Goal: Task Accomplishment & Management: Use online tool/utility

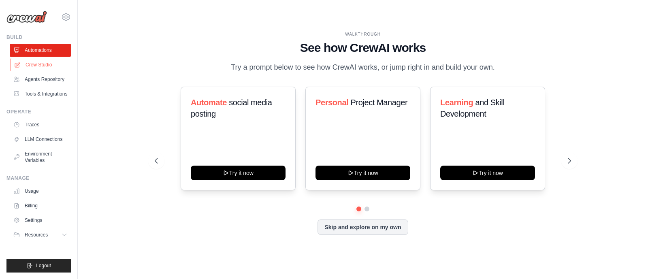
click at [48, 64] on link "Crew Studio" at bounding box center [41, 64] width 61 height 13
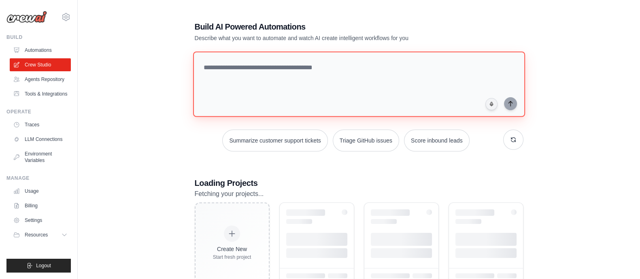
click at [314, 73] on textarea at bounding box center [359, 84] width 332 height 66
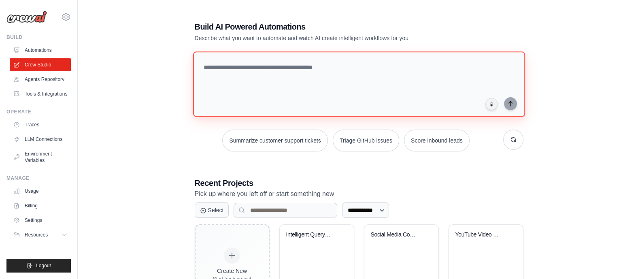
click at [296, 68] on textarea at bounding box center [359, 84] width 332 height 66
paste textarea "**********"
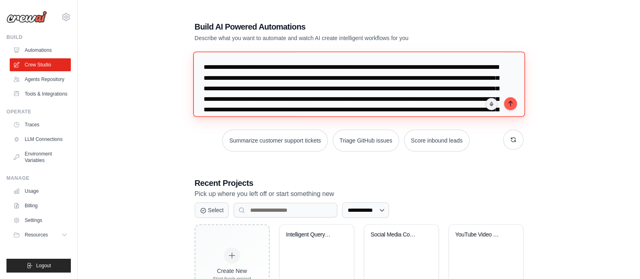
scroll to position [123, 0]
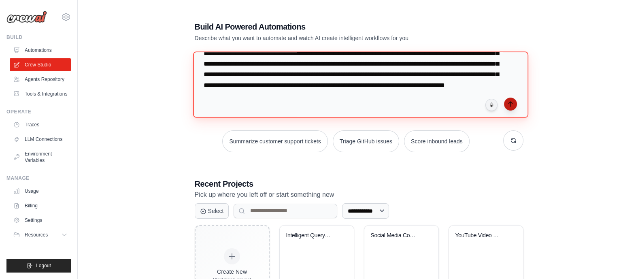
type textarea "**********"
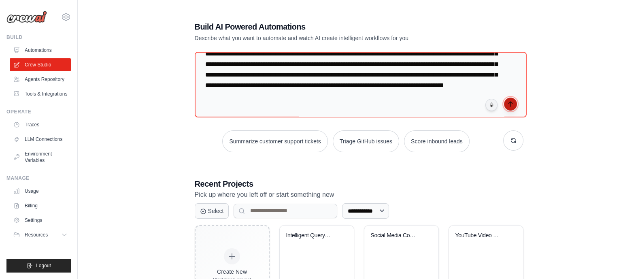
click at [508, 106] on button "submit" at bounding box center [510, 104] width 13 height 13
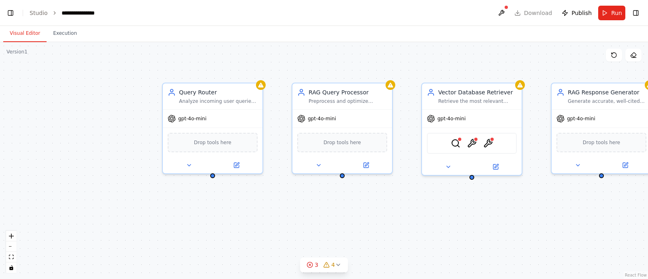
scroll to position [11500, 0]
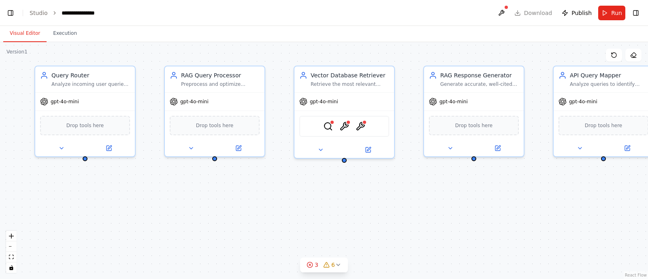
drag, startPoint x: 393, startPoint y: 204, endPoint x: 265, endPoint y: 187, distance: 128.6
click at [265, 187] on div "Query Router Analyze incoming user queries and intelligently route them to the …" at bounding box center [324, 160] width 648 height 237
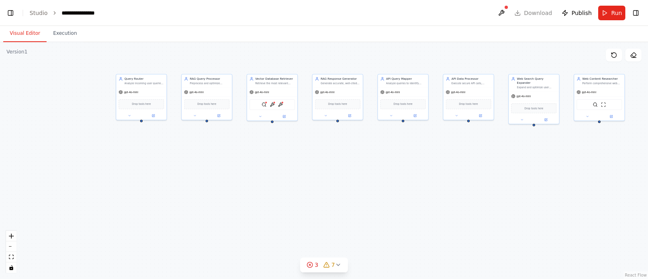
drag, startPoint x: 321, startPoint y: 213, endPoint x: 299, endPoint y: 147, distance: 70.2
click at [299, 147] on div "Query Router Analyze incoming user queries and intelligently route them to the …" at bounding box center [324, 160] width 648 height 237
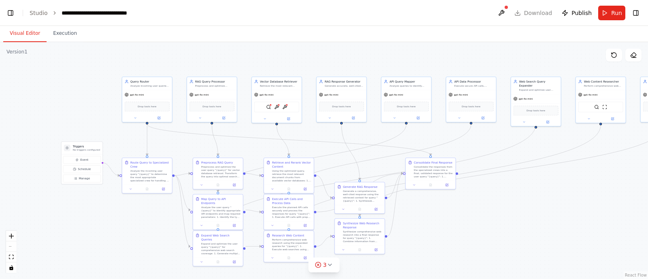
click at [12, 246] on div "React Flow controls" at bounding box center [11, 252] width 11 height 42
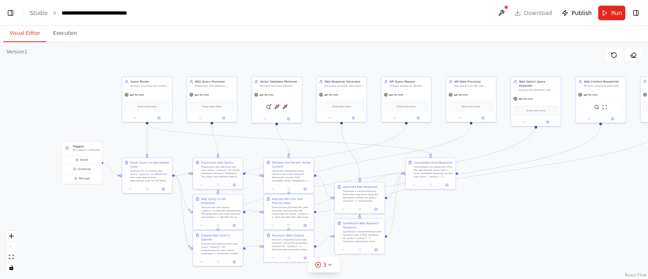
scroll to position [0, 6]
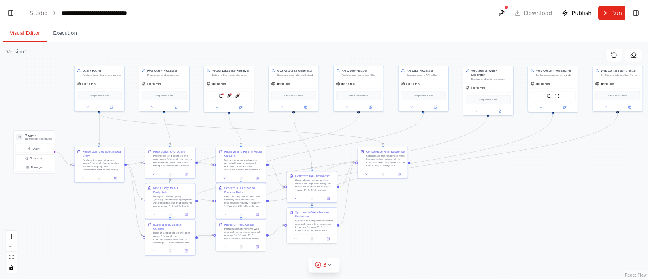
drag, startPoint x: 95, startPoint y: 234, endPoint x: 47, endPoint y: 223, distance: 49.1
click at [47, 223] on div ".deletable-edge-delete-btn { width: 20px; height: 20px; border: 0px solid #ffff…" at bounding box center [324, 160] width 648 height 237
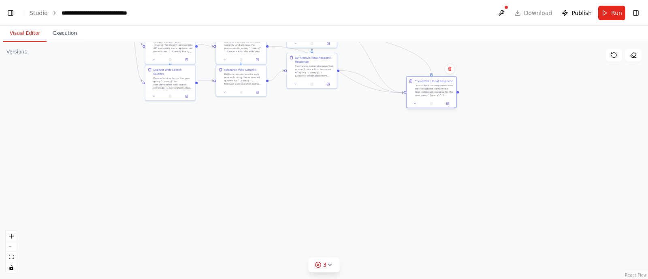
drag, startPoint x: 390, startPoint y: 154, endPoint x: 438, endPoint y: 91, distance: 79.4
click at [438, 91] on div "Consolidate the responses from the specialized crews into a final, validated re…" at bounding box center [434, 90] width 39 height 13
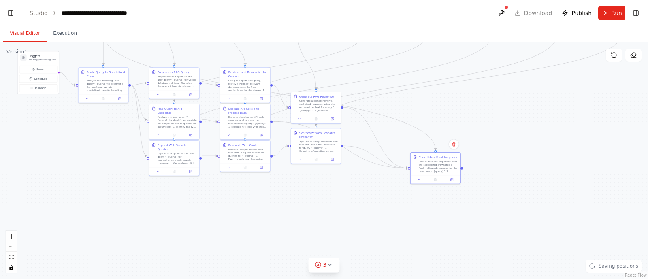
drag, startPoint x: 300, startPoint y: 192, endPoint x: 304, endPoint y: 268, distance: 75.4
click at [304, 268] on div ".deletable-edge-delete-btn { width: 20px; height: 20px; border: 0px solid #ffff…" at bounding box center [324, 160] width 648 height 237
drag, startPoint x: 320, startPoint y: 154, endPoint x: 336, endPoint y: 191, distance: 40.2
click at [336, 191] on div at bounding box center [334, 195] width 50 height 9
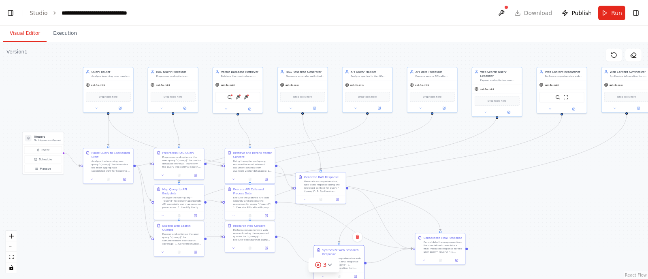
drag, startPoint x: 87, startPoint y: 163, endPoint x: 92, endPoint y: 248, distance: 85.1
click at [92, 248] on div ".deletable-edge-delete-btn { width: 20px; height: 20px; border: 0px solid #ffff…" at bounding box center [324, 160] width 648 height 237
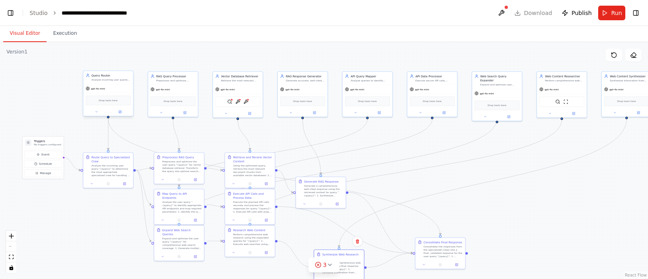
click at [113, 98] on span "Drop tools here" at bounding box center [108, 100] width 19 height 4
click at [12, 234] on icon "zoom in" at bounding box center [11, 236] width 5 height 5
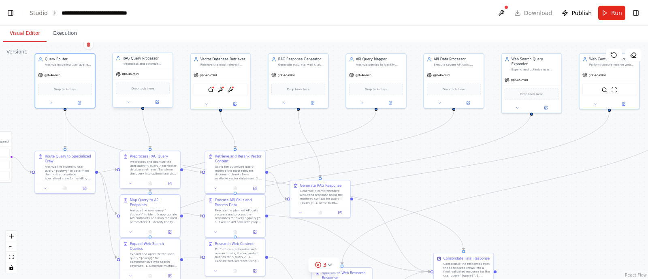
click at [155, 72] on div "gpt-4o-mini" at bounding box center [143, 74] width 60 height 11
click at [227, 72] on div "gpt-4o-mini" at bounding box center [221, 74] width 60 height 11
click at [301, 88] on span "Drop tools here" at bounding box center [298, 88] width 23 height 5
click at [379, 73] on div "gpt-4o-mini" at bounding box center [376, 74] width 60 height 11
click at [457, 70] on div "gpt-4o-mini" at bounding box center [454, 74] width 60 height 11
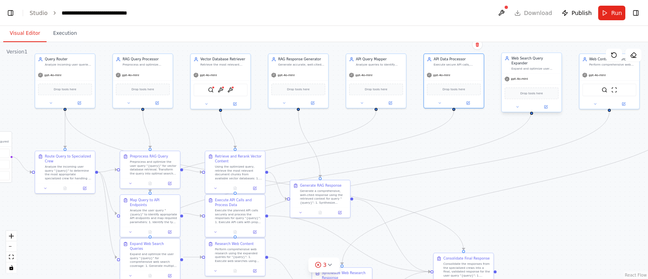
click at [530, 87] on div "Drop tools here" at bounding box center [531, 93] width 54 height 12
click at [596, 66] on div "Web Content Researcher Perform comprehensive web searches, fetch and parse web …" at bounding box center [609, 60] width 60 height 15
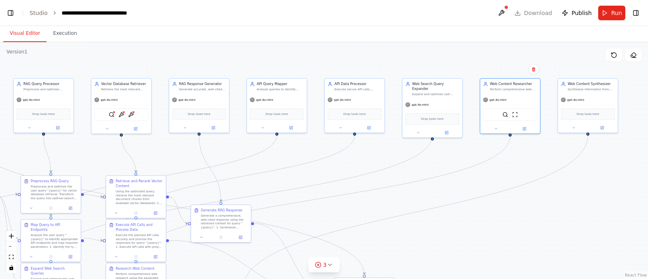
drag, startPoint x: 613, startPoint y: 201, endPoint x: 514, endPoint y: 225, distance: 102.2
click at [514, 225] on div ".deletable-edge-delete-btn { width: 20px; height: 20px; border: 0px solid #ffff…" at bounding box center [324, 160] width 648 height 237
click at [598, 98] on div "gpt-4o-mini" at bounding box center [588, 99] width 60 height 11
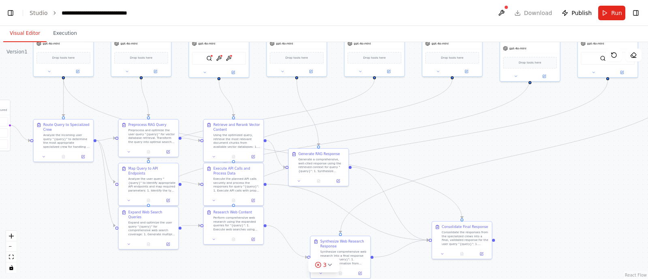
drag, startPoint x: 549, startPoint y: 223, endPoint x: 647, endPoint y: 167, distance: 112.6
click at [647, 167] on div "▶ Thought process I'll help you build this sophisticated CrewAI Flow Project wi…" at bounding box center [324, 139] width 648 height 279
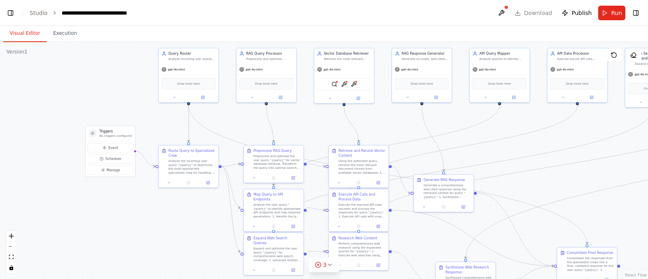
drag, startPoint x: 54, startPoint y: 203, endPoint x: 178, endPoint y: 229, distance: 127.0
click at [178, 229] on div ".deletable-edge-delete-btn { width: 20px; height: 20px; border: 0px solid #ffff…" at bounding box center [324, 160] width 648 height 237
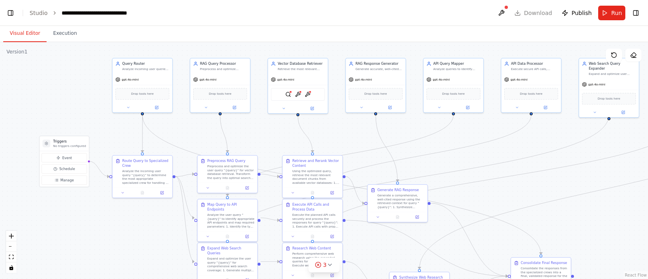
drag, startPoint x: 165, startPoint y: 241, endPoint x: 119, endPoint y: 251, distance: 47.2
click at [119, 251] on div ".deletable-edge-delete-btn { width: 20px; height: 20px; border: 0px solid #ffff…" at bounding box center [324, 160] width 648 height 237
drag, startPoint x: 128, startPoint y: 183, endPoint x: 113, endPoint y: 208, distance: 29.2
click at [113, 208] on div "Route Query to Specialized Crew Analyze the incoming user query "{query}" to de…" at bounding box center [128, 195] width 60 height 32
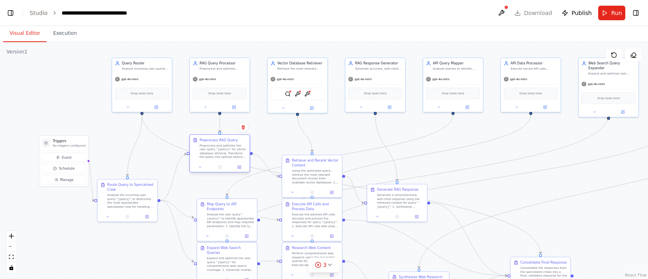
drag, startPoint x: 239, startPoint y: 172, endPoint x: 233, endPoint y: 152, distance: 21.5
click at [233, 152] on div "Preprocess and optimize the user query "{query}" for vector database retrieval.…" at bounding box center [223, 150] width 47 height 15
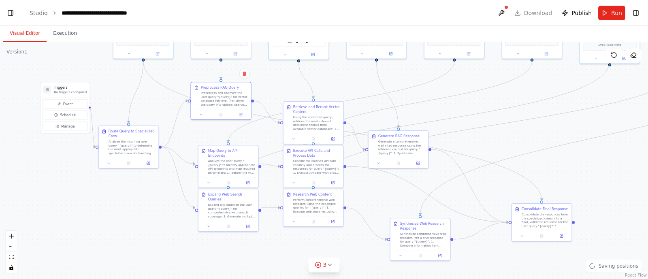
drag, startPoint x: 518, startPoint y: 187, endPoint x: 520, endPoint y: 128, distance: 59.1
click at [520, 128] on div ".deletable-edge-delete-btn { width: 20px; height: 20px; border: 0px solid #ffff…" at bounding box center [324, 160] width 648 height 237
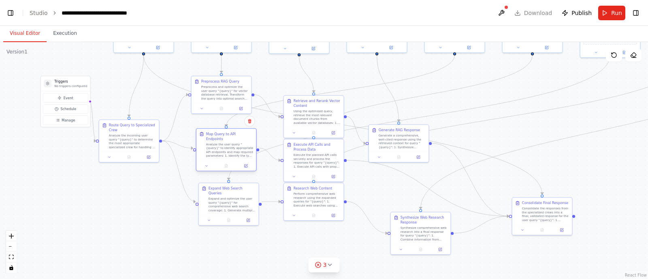
drag, startPoint x: 229, startPoint y: 158, endPoint x: 224, endPoint y: 147, distance: 12.7
click at [224, 147] on div "Analyze the user query "{query}" to identify appropriate API endpoints and map …" at bounding box center [229, 149] width 47 height 15
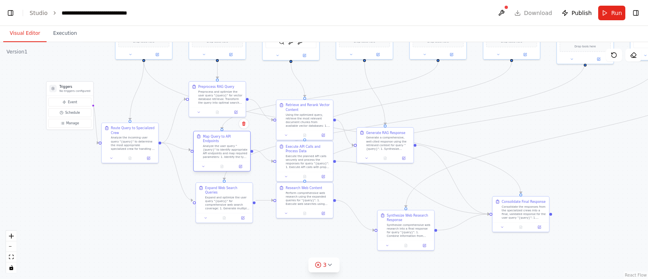
click at [227, 144] on div "Analyze the user query "{query}" to identify appropriate API endpoints and map …" at bounding box center [225, 151] width 45 height 15
click at [219, 93] on div "Preprocess and optimize the user query "{query}" for vector database retrieval.…" at bounding box center [220, 96] width 45 height 15
drag, startPoint x: 219, startPoint y: 94, endPoint x: 114, endPoint y: 254, distance: 191.3
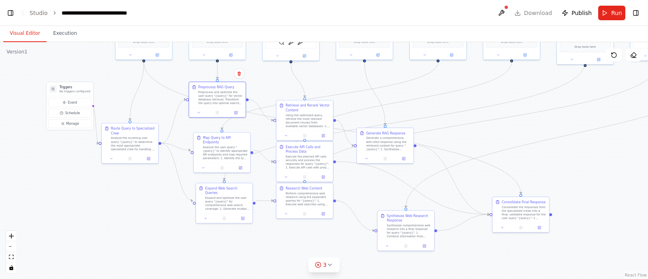
click at [114, 254] on div ".deletable-edge-delete-btn { width: 20px; height: 20px; border: 0px solid #ffff…" at bounding box center [324, 160] width 648 height 237
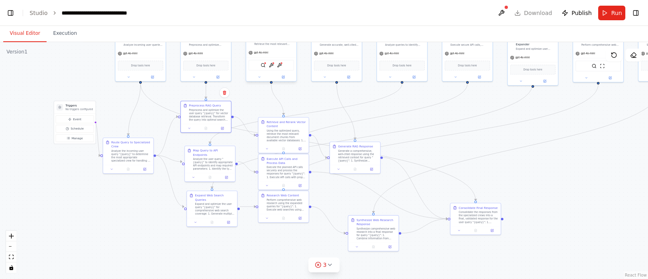
click at [260, 60] on div "QdrantVectorSearchTool ContextualAIQueryTool ContextualAIRerankTool" at bounding box center [271, 65] width 45 height 11
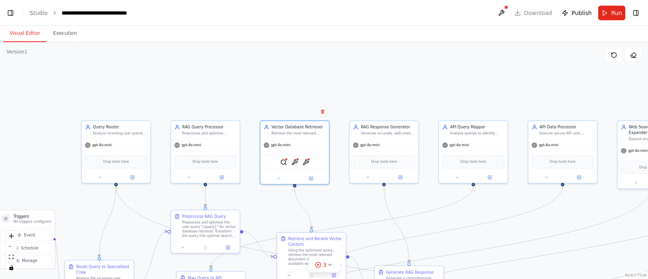
drag, startPoint x: 194, startPoint y: 104, endPoint x: 271, endPoint y: 228, distance: 145.3
click at [271, 228] on div ".deletable-edge-delete-btn { width: 20px; height: 20px; border: 0px solid #ffff…" at bounding box center [324, 160] width 648 height 237
click at [285, 162] on img at bounding box center [283, 161] width 7 height 7
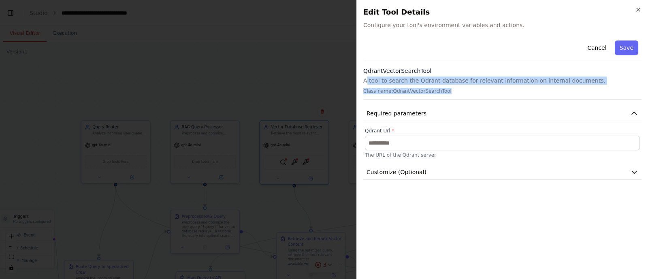
drag, startPoint x: 365, startPoint y: 83, endPoint x: 552, endPoint y: 90, distance: 187.6
click at [552, 90] on div "QdrantVectorSearchTool A tool to search the Qdrant database for relevant inform…" at bounding box center [502, 83] width 278 height 33
click at [552, 90] on p "Class name: QdrantVectorSearchTool" at bounding box center [502, 91] width 278 height 6
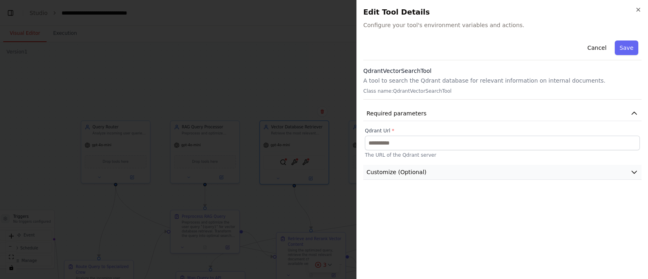
click at [634, 174] on icon "button" at bounding box center [634, 172] width 8 height 8
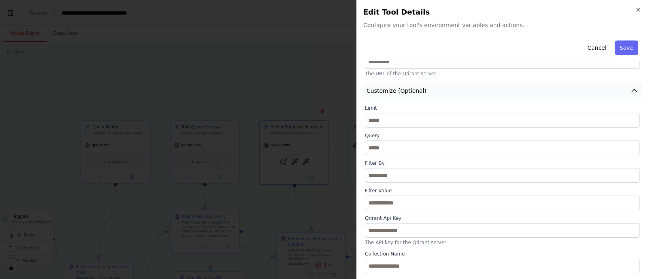
scroll to position [0, 0]
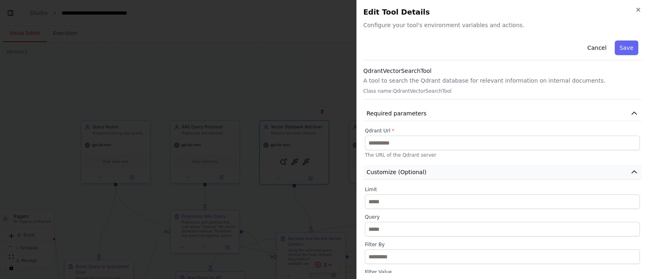
click at [630, 169] on icon "button" at bounding box center [634, 172] width 8 height 8
click at [601, 52] on button "Cancel" at bounding box center [596, 47] width 29 height 15
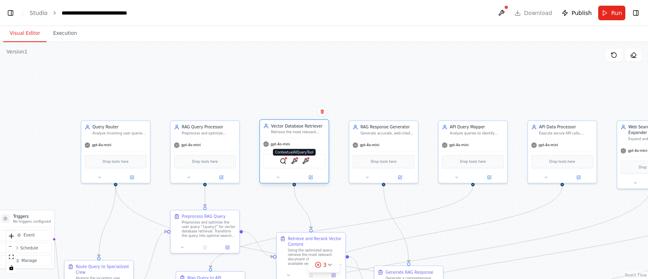
click at [297, 160] on img at bounding box center [294, 161] width 7 height 7
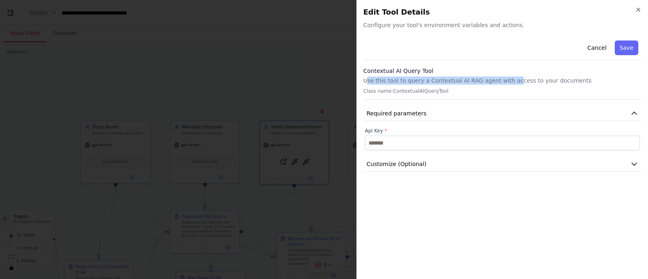
drag, startPoint x: 367, startPoint y: 83, endPoint x: 504, endPoint y: 77, distance: 137.0
click at [504, 77] on p "Use this tool to query a Contextual AI RAG agent with access to your documents" at bounding box center [502, 81] width 278 height 8
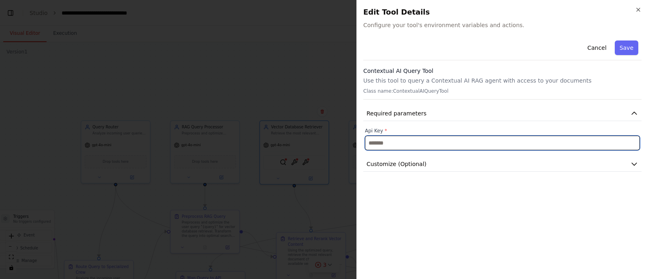
click at [405, 148] on input "text" at bounding box center [502, 143] width 275 height 15
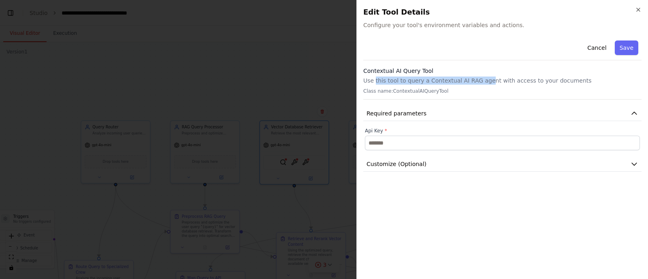
drag, startPoint x: 374, startPoint y: 83, endPoint x: 479, endPoint y: 81, distance: 104.9
click at [479, 81] on p "Use this tool to query a Contextual AI RAG agent with access to your documents" at bounding box center [502, 81] width 278 height 8
drag, startPoint x: 391, startPoint y: 94, endPoint x: 449, endPoint y: 88, distance: 57.4
click at [449, 88] on div "Contextual AI Query Tool Use this tool to query a Contextual AI RAG agent with …" at bounding box center [502, 83] width 278 height 33
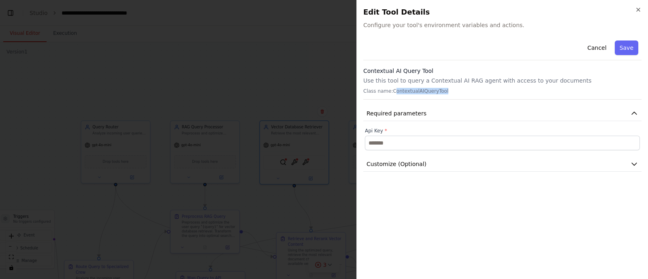
click at [449, 88] on p "Class name: ContextualAIQueryTool" at bounding box center [502, 91] width 278 height 6
click at [601, 45] on button "Cancel" at bounding box center [596, 47] width 29 height 15
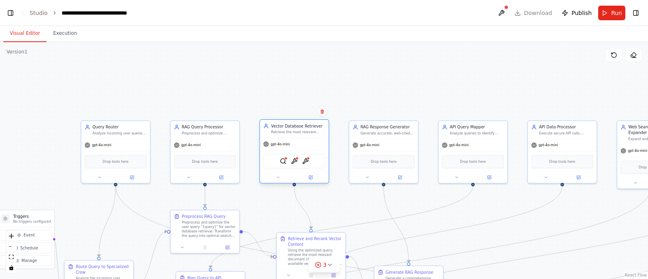
click at [310, 165] on div "QdrantVectorSearchTool ContextualAIQueryTool ContextualAIRerankTool" at bounding box center [294, 161] width 62 height 15
click at [308, 168] on div "QdrantVectorSearchTool ContextualAIQueryTool ContextualAIRerankTool" at bounding box center [294, 161] width 62 height 15
click at [306, 163] on img at bounding box center [305, 161] width 7 height 7
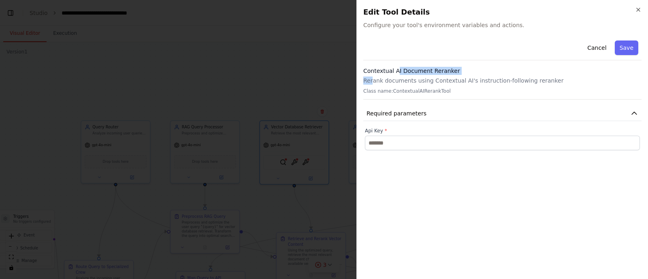
drag, startPoint x: 372, startPoint y: 75, endPoint x: 395, endPoint y: 67, distance: 24.2
click at [395, 67] on div "Contextual AI Document Reranker Rerank documents using Contextual AI's instruct…" at bounding box center [502, 83] width 278 height 33
click at [395, 67] on h3 "Contextual AI Document Reranker" at bounding box center [502, 71] width 278 height 8
drag, startPoint x: 387, startPoint y: 80, endPoint x: 472, endPoint y: 84, distance: 85.9
click at [472, 84] on p "Rerank documents using Contextual AI's instruction-following reranker" at bounding box center [502, 81] width 278 height 8
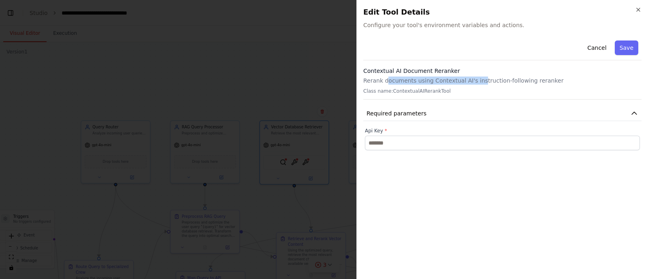
click at [472, 84] on p "Rerank documents using Contextual AI's instruction-following reranker" at bounding box center [502, 81] width 278 height 8
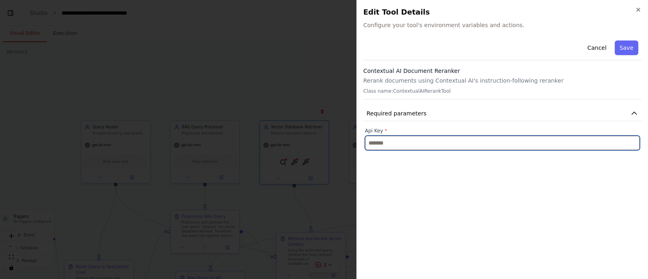
click at [395, 140] on input "text" at bounding box center [502, 143] width 275 height 15
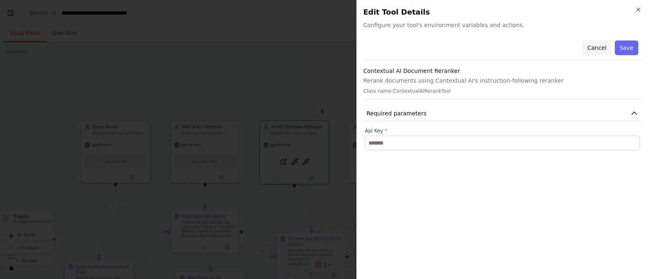
click at [602, 45] on button "Cancel" at bounding box center [596, 47] width 29 height 15
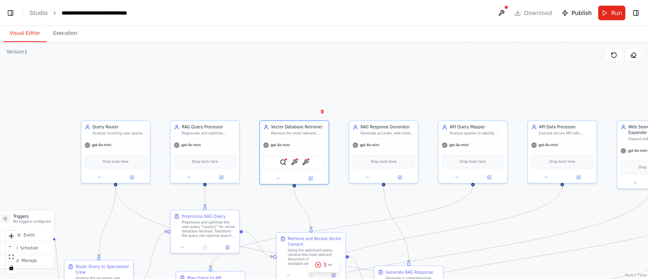
click at [164, 102] on div ".deletable-edge-delete-btn { width: 20px; height: 20px; border: 0px solid #ffff…" at bounding box center [324, 160] width 648 height 237
click at [506, 13] on button at bounding box center [501, 13] width 13 height 15
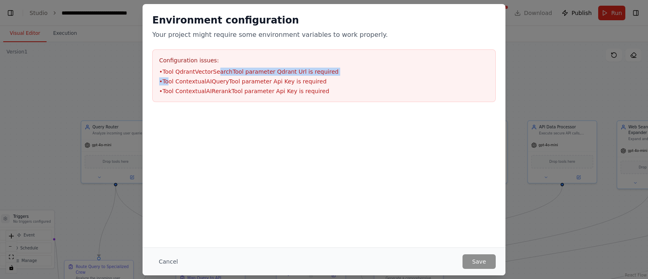
drag, startPoint x: 170, startPoint y: 76, endPoint x: 213, endPoint y: 69, distance: 43.8
click at [213, 69] on ul "• Tool QdrantVectorSearchTool parameter Qdrant Url is required • Tool Contextua…" at bounding box center [324, 82] width 330 height 28
click at [213, 69] on li "• Tool QdrantVectorSearchTool parameter Qdrant Url is required" at bounding box center [324, 72] width 330 height 8
drag, startPoint x: 173, startPoint y: 80, endPoint x: 249, endPoint y: 75, distance: 75.9
click at [249, 75] on ul "• Tool QdrantVectorSearchTool parameter Qdrant Url is required • Tool Contextua…" at bounding box center [324, 82] width 330 height 28
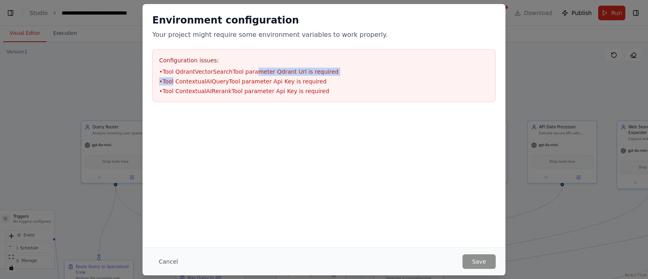
click at [249, 75] on li "• Tool QdrantVectorSearchTool parameter Qdrant Url is required" at bounding box center [324, 72] width 330 height 8
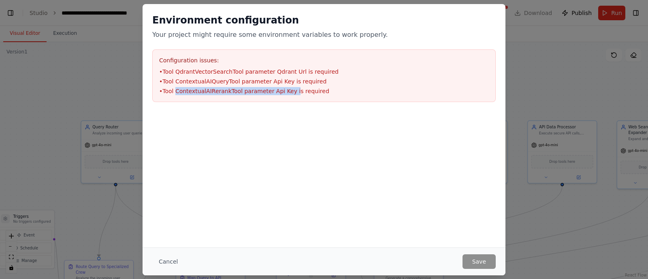
drag, startPoint x: 175, startPoint y: 92, endPoint x: 290, endPoint y: 100, distance: 115.2
click at [290, 100] on div "Configuration issues: • Tool QdrantVectorSearchTool parameter Qdrant Url is req…" at bounding box center [323, 75] width 343 height 53
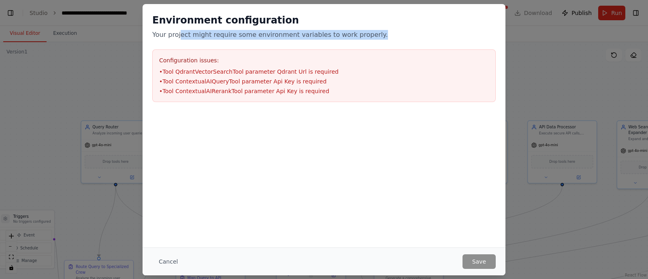
drag, startPoint x: 178, startPoint y: 32, endPoint x: 372, endPoint y: 37, distance: 194.4
click at [372, 37] on p "Your project might require some environment variables to work properly." at bounding box center [323, 35] width 343 height 10
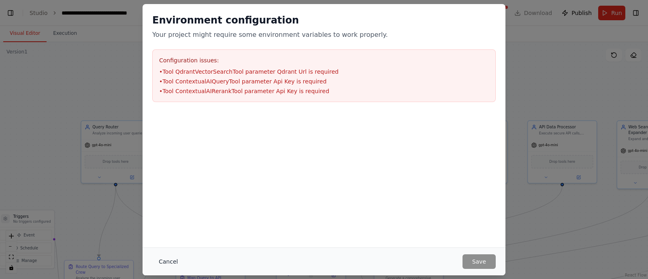
click at [164, 266] on button "Cancel" at bounding box center [168, 261] width 32 height 15
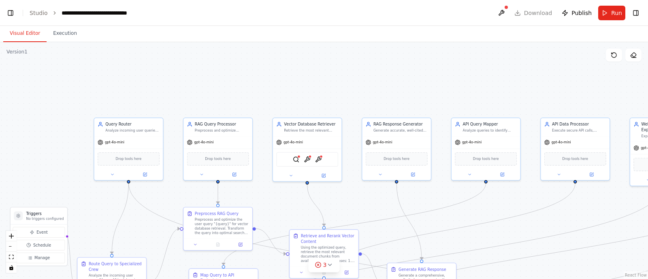
drag, startPoint x: 242, startPoint y: 52, endPoint x: 255, endPoint y: 49, distance: 13.3
click at [255, 49] on div ".deletable-edge-delete-btn { width: 20px; height: 20px; border: 0px solid #ffff…" at bounding box center [324, 160] width 648 height 237
click at [612, 17] on button "Run" at bounding box center [611, 13] width 27 height 15
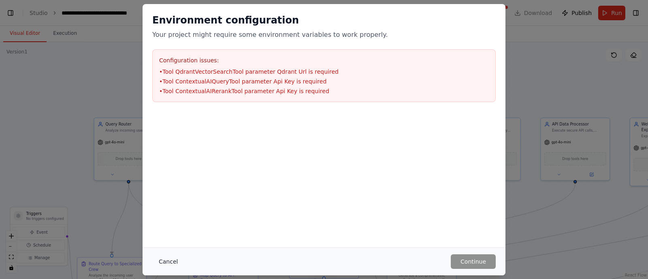
click at [166, 264] on button "Cancel" at bounding box center [168, 261] width 32 height 15
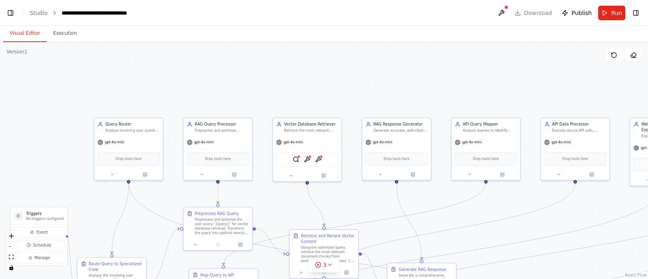
click at [300, 88] on div ".deletable-edge-delete-btn { width: 20px; height: 20px; border: 0px solid #ffff…" at bounding box center [324, 160] width 648 height 237
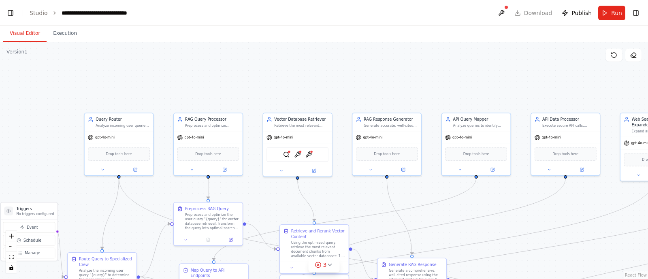
drag, startPoint x: 300, startPoint y: 88, endPoint x: 289, endPoint y: 83, distance: 11.2
click at [289, 83] on div ".deletable-edge-delete-btn { width: 20px; height: 20px; border: 0px solid #ffff…" at bounding box center [324, 160] width 648 height 237
click at [528, 12] on header "**********" at bounding box center [324, 13] width 648 height 26
click at [528, 15] on header "**********" at bounding box center [324, 13] width 648 height 26
click at [542, 19] on header "**********" at bounding box center [324, 13] width 648 height 26
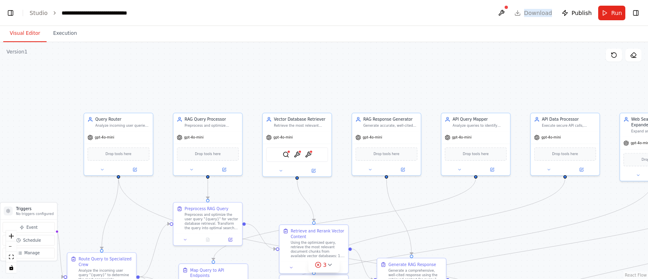
click at [542, 19] on header "**********" at bounding box center [324, 13] width 648 height 26
click at [638, 14] on button "Toggle Right Sidebar" at bounding box center [635, 12] width 11 height 11
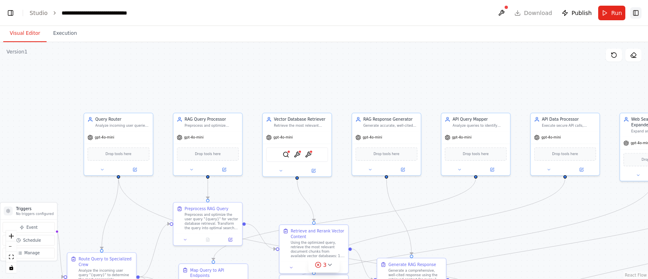
click at [638, 14] on button "Toggle Right Sidebar" at bounding box center [635, 12] width 11 height 11
click at [11, 17] on button "Toggle Left Sidebar" at bounding box center [10, 12] width 11 height 11
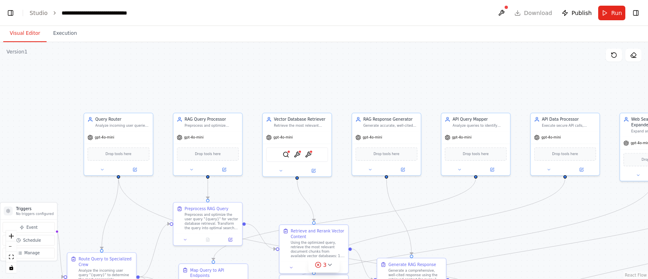
click at [528, 18] on header "**********" at bounding box center [324, 13] width 648 height 26
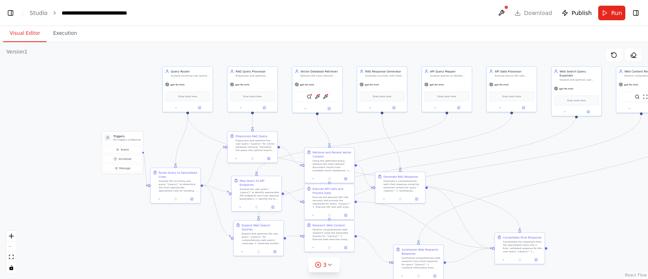
drag, startPoint x: 93, startPoint y: 236, endPoint x: 85, endPoint y: 198, distance: 38.0
click at [85, 198] on div ".deletable-edge-delete-btn { width: 20px; height: 20px; border: 0px solid #ffff…" at bounding box center [324, 160] width 648 height 237
drag, startPoint x: 41, startPoint y: 7, endPoint x: 41, endPoint y: 11, distance: 4.1
click at [41, 11] on header "**********" at bounding box center [324, 13] width 648 height 26
click at [41, 11] on link "Studio" at bounding box center [39, 13] width 18 height 6
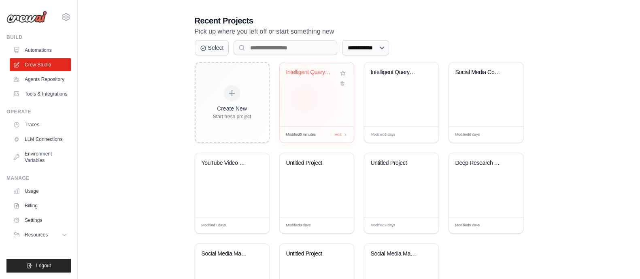
scroll to position [157, 0]
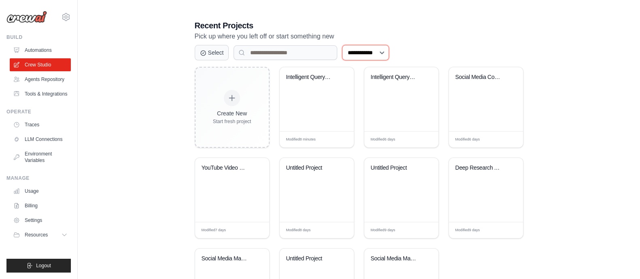
click at [386, 58] on select "**********" at bounding box center [365, 52] width 47 height 15
click at [211, 55] on button "Select" at bounding box center [212, 52] width 34 height 15
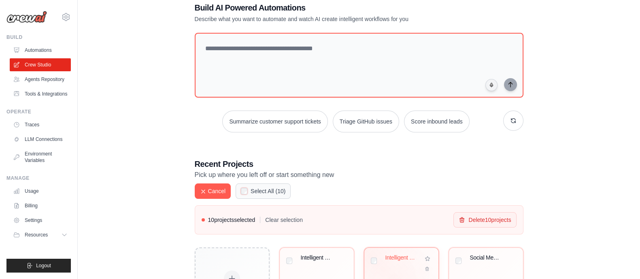
scroll to position [2, 0]
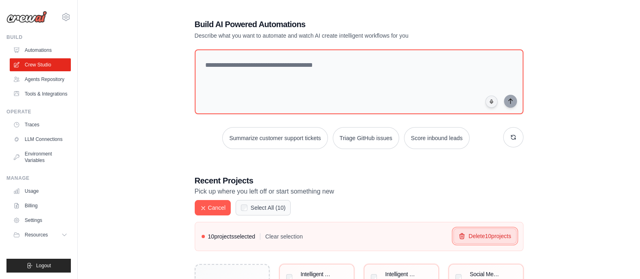
click at [476, 239] on button "Delete 10 project s" at bounding box center [484, 235] width 63 height 15
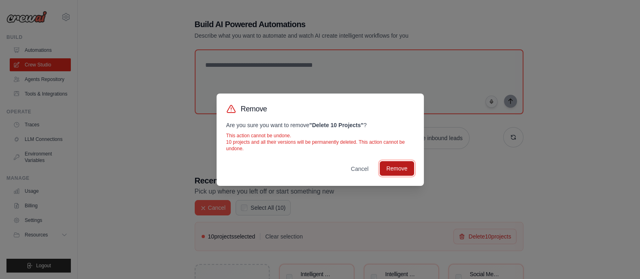
click at [399, 166] on button "Remove" at bounding box center [397, 168] width 34 height 15
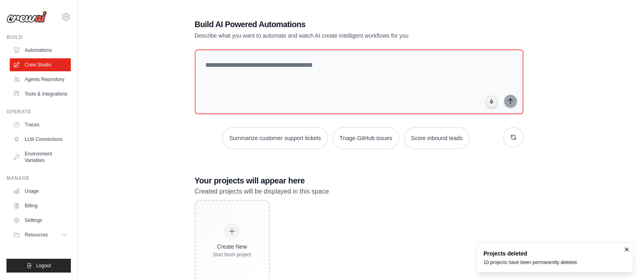
scroll to position [0, 0]
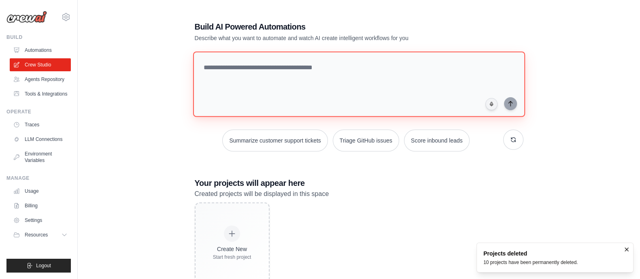
click at [268, 70] on textarea at bounding box center [359, 84] width 332 height 66
paste textarea "**********"
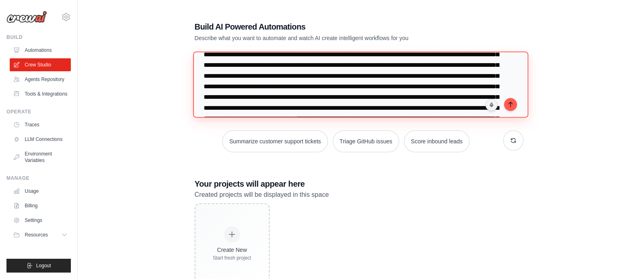
scroll to position [46, 0]
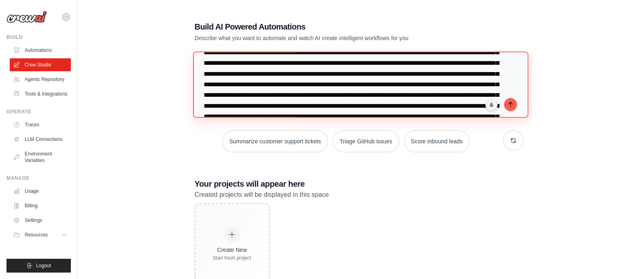
drag, startPoint x: 266, startPoint y: 94, endPoint x: 340, endPoint y: 94, distance: 74.1
click at [340, 94] on textarea at bounding box center [360, 84] width 335 height 66
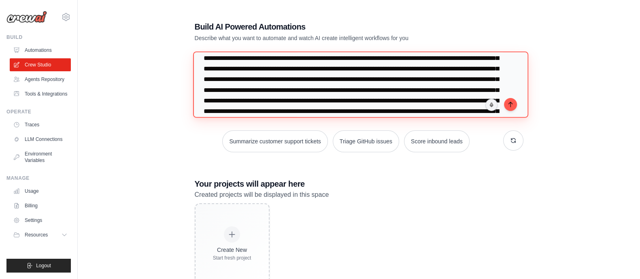
scroll to position [30, 0]
drag, startPoint x: 230, startPoint y: 83, endPoint x: 378, endPoint y: 85, distance: 148.6
click at [378, 85] on textarea at bounding box center [360, 84] width 335 height 66
click at [346, 91] on textarea at bounding box center [360, 84] width 335 height 66
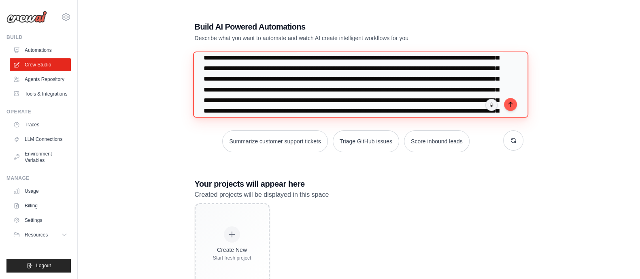
click at [397, 91] on textarea at bounding box center [360, 84] width 335 height 66
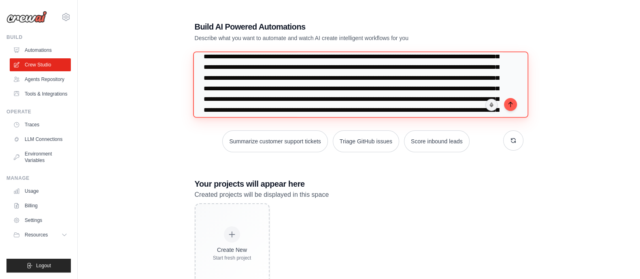
click at [402, 100] on textarea at bounding box center [360, 84] width 335 height 66
click at [229, 109] on textarea at bounding box center [360, 84] width 335 height 66
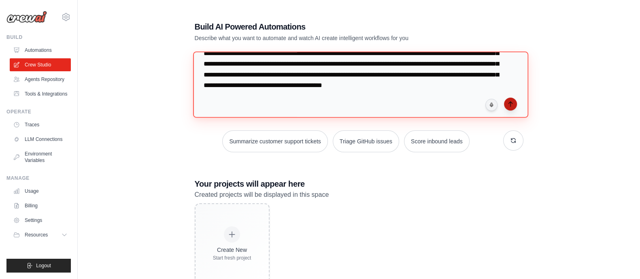
type textarea "**********"
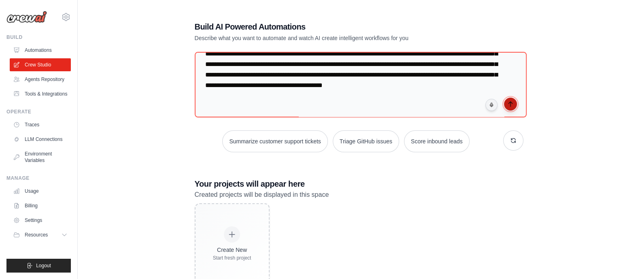
click at [511, 107] on button "submit" at bounding box center [510, 104] width 13 height 13
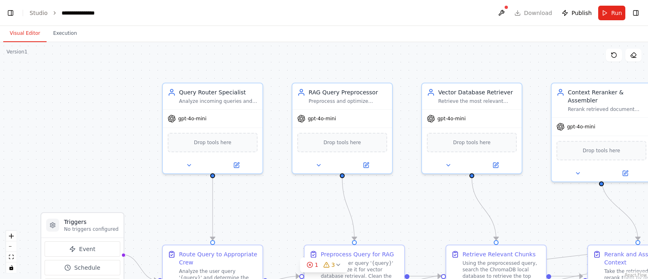
scroll to position [0, 6]
click at [11, 245] on button "zoom out" at bounding box center [11, 246] width 11 height 11
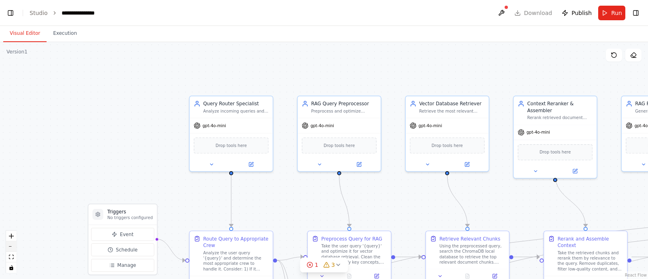
click at [11, 245] on button "zoom out" at bounding box center [11, 246] width 11 height 11
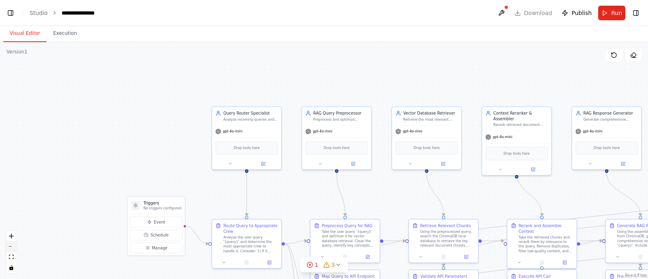
click at [11, 245] on button "zoom out" at bounding box center [11, 246] width 11 height 11
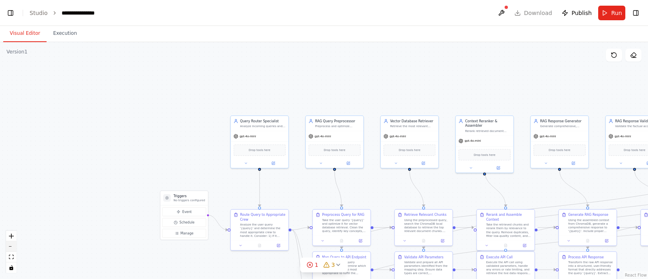
click at [11, 245] on button "zoom out" at bounding box center [11, 246] width 11 height 11
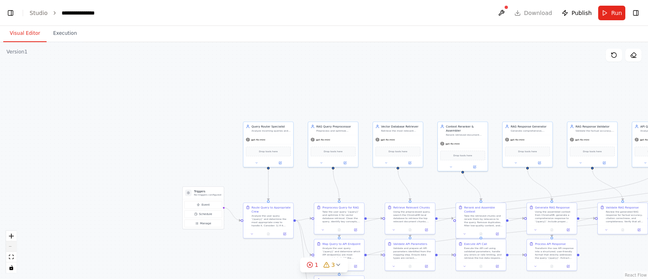
click at [11, 245] on div "React Flow controls" at bounding box center [11, 252] width 11 height 42
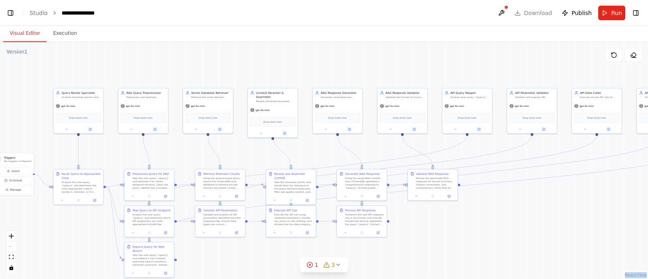
drag, startPoint x: 190, startPoint y: 157, endPoint x: 0, endPoint y: 123, distance: 192.8
click at [0, 123] on div "▶ Thought process I'll help you build this sophisticated CrewAI Flow project wi…" at bounding box center [324, 139] width 648 height 279
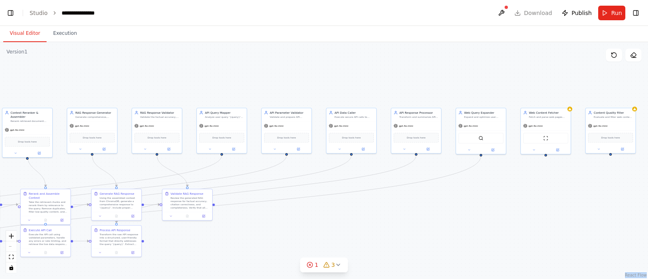
drag, startPoint x: 359, startPoint y: 72, endPoint x: 114, endPoint y: 92, distance: 246.1
click at [114, 92] on div ".deletable-edge-delete-btn { width: 20px; height: 20px; border: 0px solid #ffff…" at bounding box center [324, 160] width 648 height 237
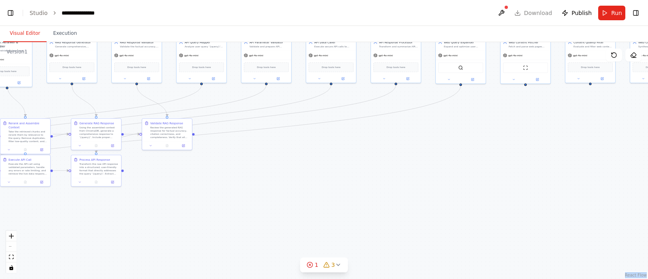
drag, startPoint x: 498, startPoint y: 225, endPoint x: 555, endPoint y: 134, distance: 108.3
click at [555, 134] on div ".deletable-edge-delete-btn { width: 20px; height: 20px; border: 0px solid #ffff…" at bounding box center [324, 160] width 648 height 237
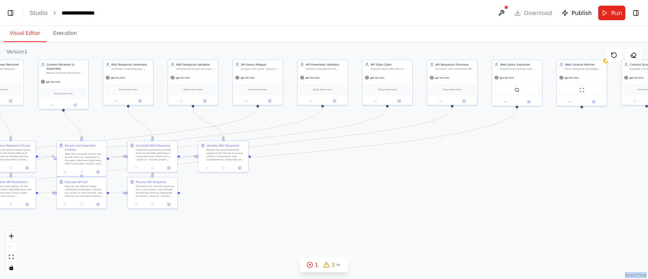
drag, startPoint x: 555, startPoint y: 134, endPoint x: 578, endPoint y: 158, distance: 33.2
click at [578, 158] on div ".deletable-edge-delete-btn { width: 20px; height: 20px; border: 0px solid #ffff…" at bounding box center [324, 160] width 648 height 237
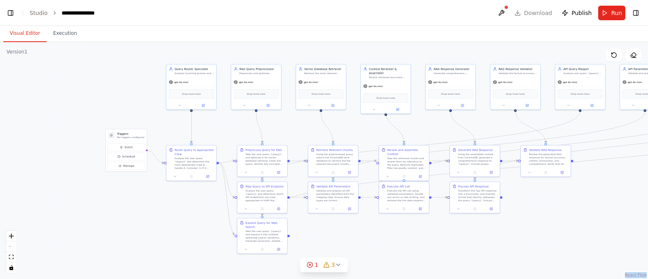
drag, startPoint x: 245, startPoint y: 215, endPoint x: 523, endPoint y: 239, distance: 278.7
click at [523, 239] on div ".deletable-edge-delete-btn { width: 20px; height: 20px; border: 0px solid #ffff…" at bounding box center [324, 160] width 648 height 237
click at [507, 12] on button at bounding box center [501, 13] width 13 height 15
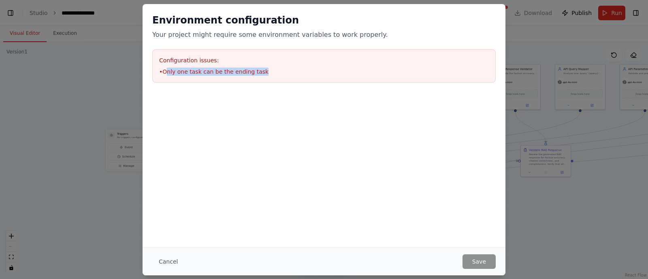
drag, startPoint x: 168, startPoint y: 72, endPoint x: 268, endPoint y: 71, distance: 100.0
click at [268, 71] on li "• Only one task can be the ending task" at bounding box center [324, 72] width 330 height 8
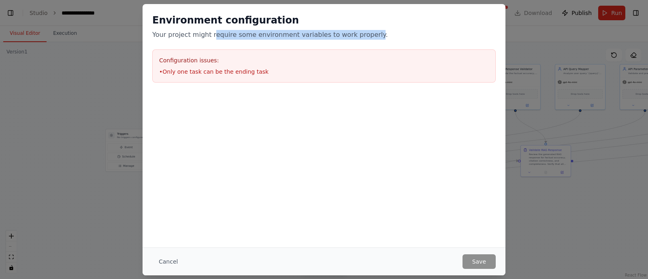
drag, startPoint x: 211, startPoint y: 33, endPoint x: 359, endPoint y: 28, distance: 148.3
click at [359, 28] on div "Environment configuration Your project might require some environment variables…" at bounding box center [323, 27] width 343 height 26
click at [169, 258] on button "Cancel" at bounding box center [168, 261] width 32 height 15
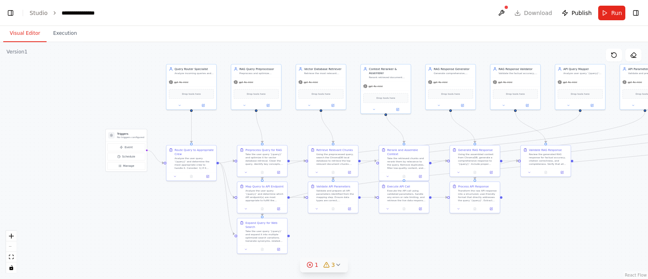
click at [319, 264] on div "1 3" at bounding box center [320, 265] width 28 height 8
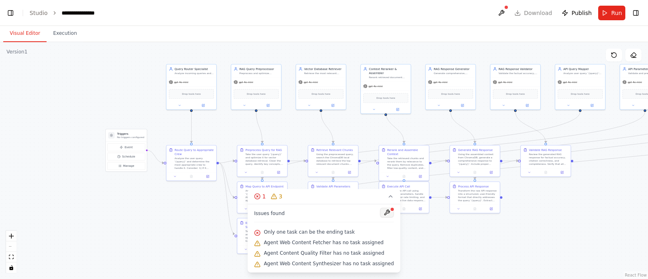
click at [380, 215] on button at bounding box center [387, 213] width 14 height 10
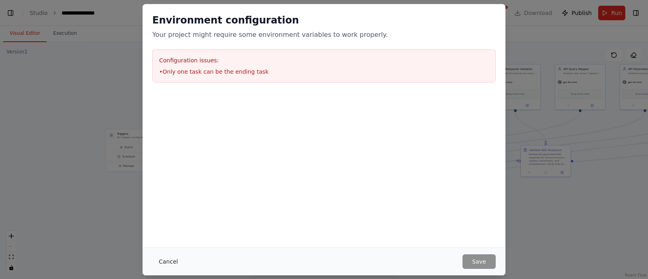
click at [160, 262] on button "Cancel" at bounding box center [168, 261] width 32 height 15
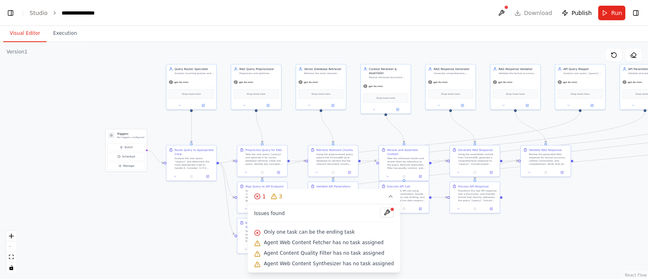
click at [450, 244] on div ".deletable-edge-delete-btn { width: 20px; height: 20px; border: 0px solid #ffff…" at bounding box center [324, 160] width 648 height 237
click at [260, 194] on icon at bounding box center [257, 196] width 6 height 6
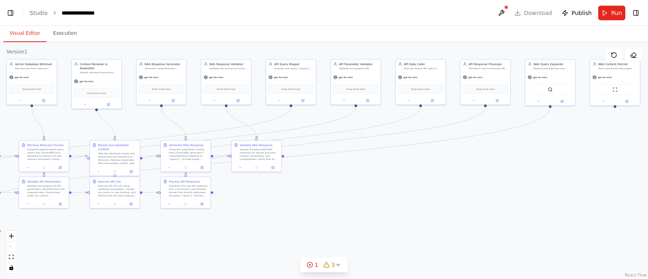
drag, startPoint x: 366, startPoint y: 243, endPoint x: 72, endPoint y: 241, distance: 293.9
click at [72, 241] on div ".deletable-edge-delete-btn { width: 20px; height: 20px; border: 0px solid #ffff…" at bounding box center [324, 160] width 648 height 237
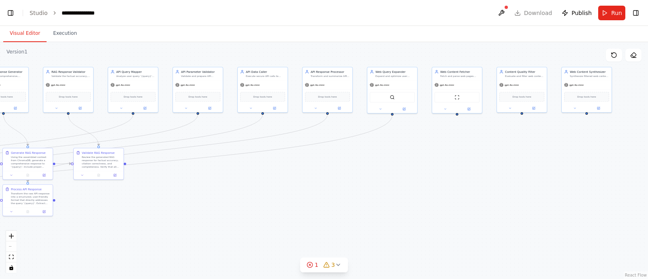
drag, startPoint x: 352, startPoint y: 205, endPoint x: 354, endPoint y: 196, distance: 8.7
click at [354, 196] on div ".deletable-edge-delete-btn { width: 20px; height: 20px; border: 0px solid #ffff…" at bounding box center [324, 160] width 648 height 237
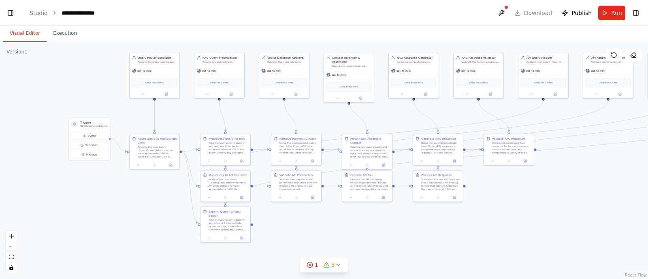
drag, startPoint x: 354, startPoint y: 196, endPoint x: 641, endPoint y: 197, distance: 287.0
click at [641, 197] on div ".deletable-edge-delete-btn { width: 20px; height: 20px; border: 0px solid #ffff…" at bounding box center [324, 160] width 648 height 237
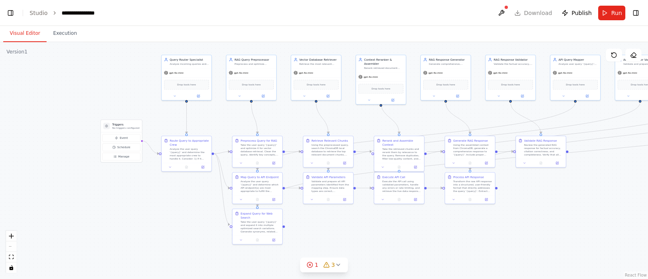
click at [190, 191] on div ".deletable-edge-delete-btn { width: 20px; height: 20px; border: 0px solid #ffff…" at bounding box center [324, 160] width 648 height 237
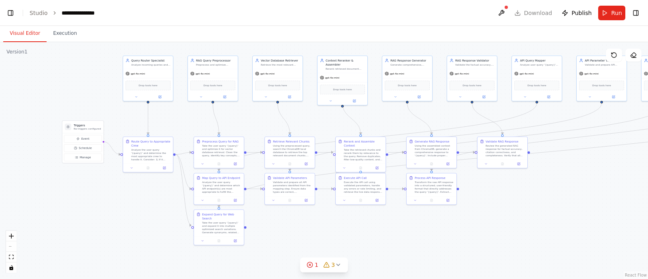
drag, startPoint x: 150, startPoint y: 228, endPoint x: 111, endPoint y: 228, distance: 38.5
click at [111, 228] on div ".deletable-edge-delete-btn { width: 20px; height: 20px; border: 0px solid #ffff…" at bounding box center [324, 160] width 648 height 237
click at [504, 12] on button at bounding box center [501, 13] width 13 height 15
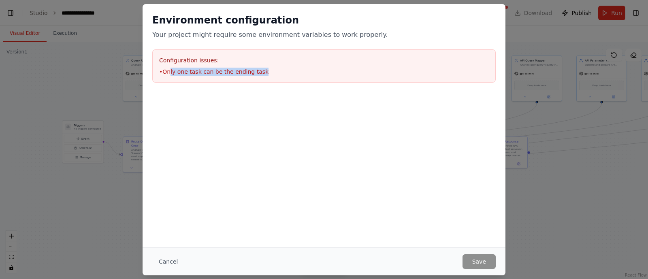
drag, startPoint x: 169, startPoint y: 74, endPoint x: 262, endPoint y: 69, distance: 93.2
click at [262, 69] on li "• Only one task can be the ending task" at bounding box center [324, 72] width 330 height 8
drag, startPoint x: 190, startPoint y: 43, endPoint x: 365, endPoint y: 43, distance: 174.9
click at [365, 43] on div "Environment configuration Your project might require some environment variables…" at bounding box center [323, 48] width 363 height 88
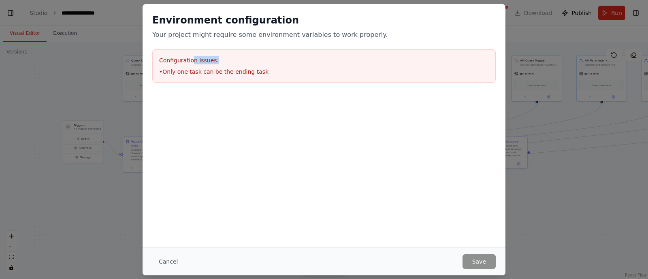
click at [365, 43] on div "Environment configuration Your project might require some environment variables…" at bounding box center [323, 48] width 363 height 88
click at [168, 261] on button "Cancel" at bounding box center [168, 261] width 32 height 15
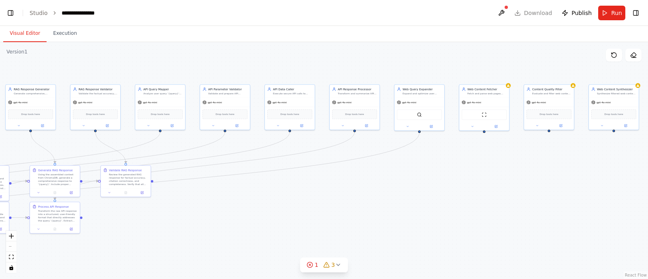
drag, startPoint x: 376, startPoint y: 238, endPoint x: 0, endPoint y: 271, distance: 378.0
click at [0, 271] on div "▶ Thought process I'll help you build this sophisticated CrewAI Flow project wi…" at bounding box center [324, 139] width 648 height 279
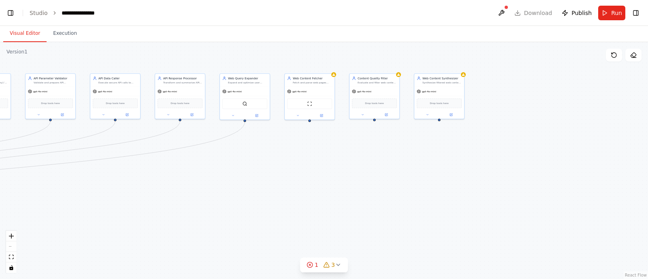
drag, startPoint x: 399, startPoint y: 219, endPoint x: 627, endPoint y: 189, distance: 229.8
click at [627, 189] on div ".deletable-edge-delete-btn { width: 20px; height: 20px; border: 0px solid #ffff…" at bounding box center [324, 160] width 648 height 237
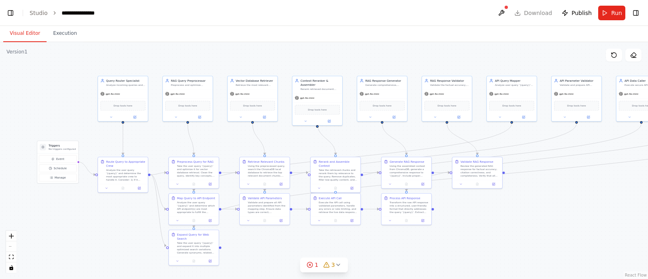
drag, startPoint x: 325, startPoint y: 230, endPoint x: 449, endPoint y: 247, distance: 124.6
click at [449, 247] on div ".deletable-edge-delete-btn { width: 20px; height: 20px; border: 0px solid #ffff…" at bounding box center [324, 160] width 648 height 237
click at [542, 16] on header "**********" at bounding box center [324, 13] width 648 height 26
click at [508, 11] on button at bounding box center [501, 13] width 13 height 15
click at [613, 15] on span "Run" at bounding box center [616, 13] width 11 height 8
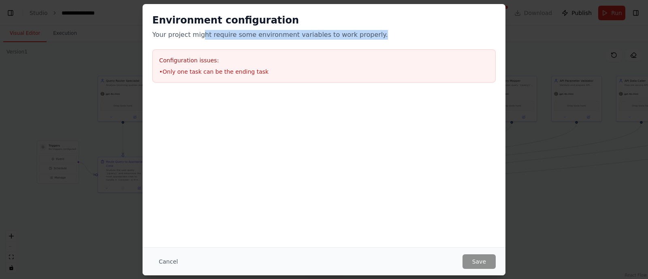
drag, startPoint x: 201, startPoint y: 37, endPoint x: 366, endPoint y: 39, distance: 164.8
click at [366, 39] on p "Your project might require some environment variables to work properly." at bounding box center [323, 35] width 343 height 10
click at [170, 264] on button "Cancel" at bounding box center [168, 261] width 32 height 15
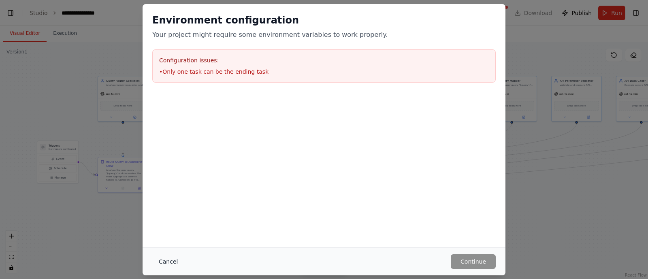
click at [166, 262] on button "Cancel" at bounding box center [168, 261] width 32 height 15
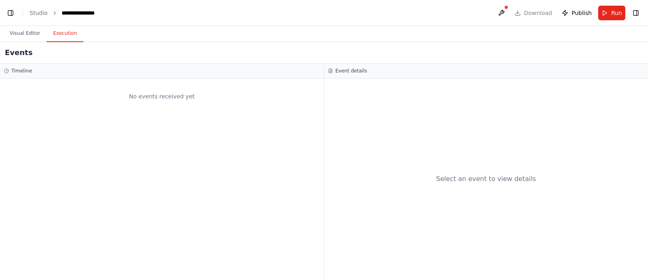
click at [59, 34] on button "Execution" at bounding box center [65, 33] width 37 height 17
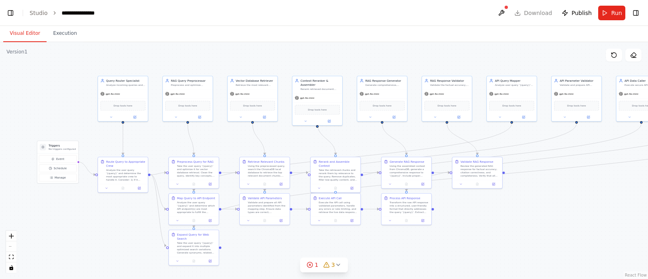
click at [23, 34] on button "Visual Editor" at bounding box center [24, 33] width 43 height 17
click at [36, 13] on link "Studio" at bounding box center [39, 13] width 18 height 6
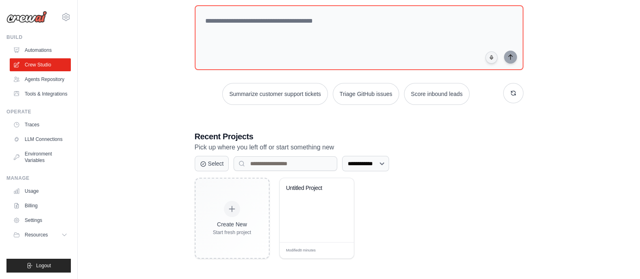
drag, startPoint x: 317, startPoint y: 217, endPoint x: 423, endPoint y: 242, distance: 108.9
click at [423, 242] on div "Create New Start fresh project Untitled Project Modified 8 minutes Edit" at bounding box center [359, 218] width 329 height 81
click at [203, 161] on icon at bounding box center [203, 163] width 6 height 6
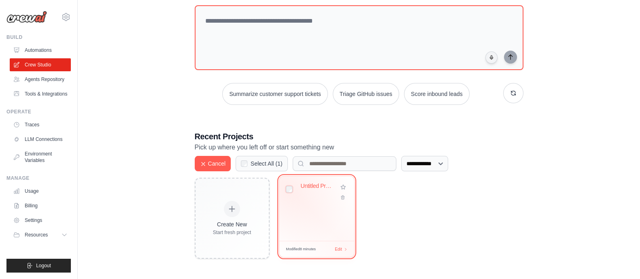
click at [288, 193] on div at bounding box center [289, 188] width 6 height 11
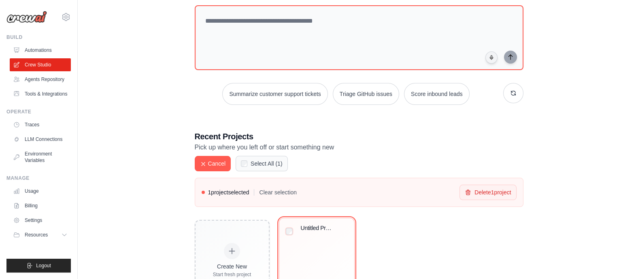
scroll to position [89, 0]
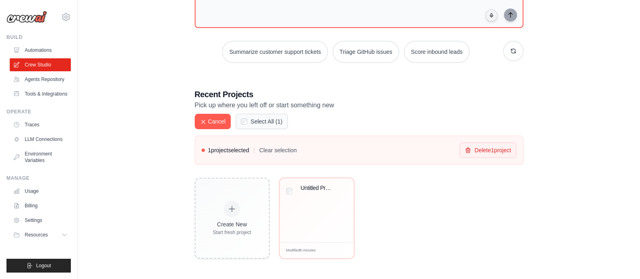
drag, startPoint x: 309, startPoint y: 209, endPoint x: 438, endPoint y: 253, distance: 136.1
click at [438, 253] on div "Create New Start fresh project Untitled Project Modified 8 minutes Edit" at bounding box center [359, 218] width 329 height 81
click at [204, 121] on icon at bounding box center [203, 121] width 6 height 6
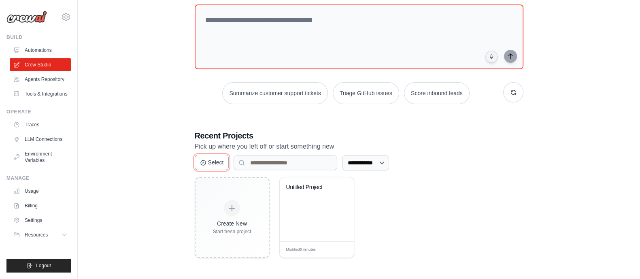
scroll to position [47, 0]
click at [320, 213] on div "Untitled Project" at bounding box center [317, 210] width 74 height 64
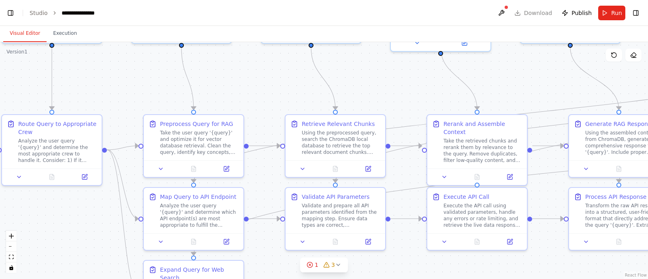
drag, startPoint x: 364, startPoint y: 194, endPoint x: 202, endPoint y: 64, distance: 207.2
click at [202, 64] on div ".deletable-edge-delete-btn { width: 20px; height: 20px; border: 0px solid #ffff…" at bounding box center [324, 160] width 648 height 237
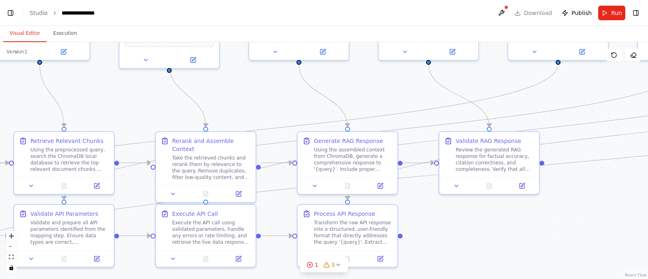
drag, startPoint x: 364, startPoint y: 103, endPoint x: 85, endPoint y: 165, distance: 285.2
click at [85, 165] on div ".deletable-edge-delete-btn { width: 20px; height: 20px; border: 0px solid #ffff…" at bounding box center [324, 160] width 648 height 237
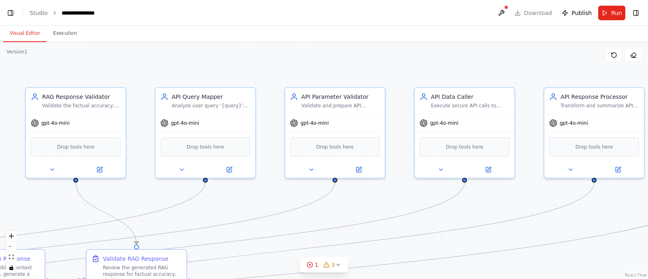
drag, startPoint x: 375, startPoint y: 135, endPoint x: 29, endPoint y: 207, distance: 354.0
click at [29, 207] on div ".deletable-edge-delete-btn { width: 20px; height: 20px; border: 0px solid #ffff…" at bounding box center [324, 160] width 648 height 237
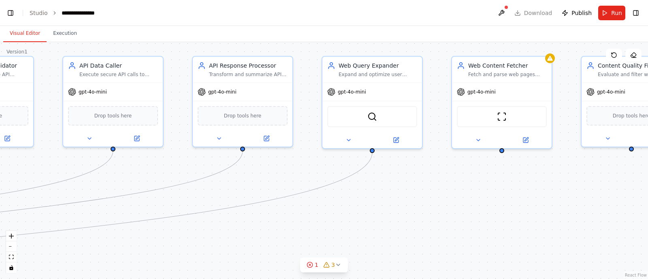
drag, startPoint x: 373, startPoint y: 183, endPoint x: 22, endPoint y: 153, distance: 351.8
click at [22, 153] on div ".deletable-edge-delete-btn { width: 20px; height: 20px; border: 0px solid #ffff…" at bounding box center [324, 160] width 648 height 237
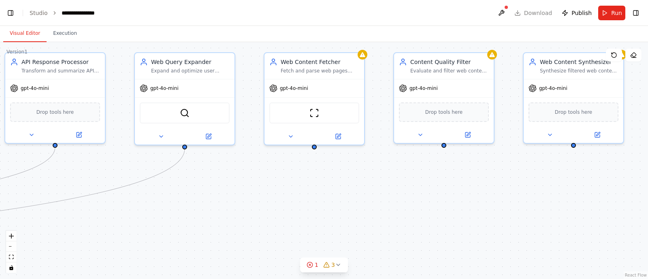
drag, startPoint x: 469, startPoint y: 189, endPoint x: 647, endPoint y: 149, distance: 183.1
click at [647, 149] on div "▶ Thought process I'll help you build this sophisticated CrewAI Flow project wi…" at bounding box center [324, 139] width 648 height 279
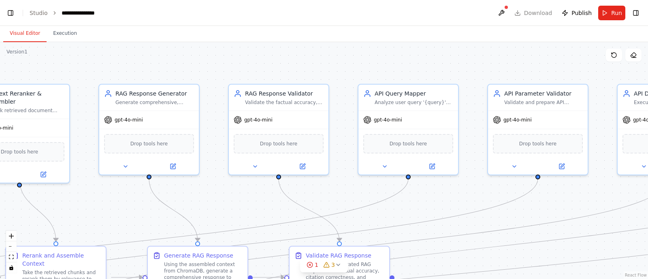
drag, startPoint x: 271, startPoint y: 169, endPoint x: 647, endPoint y: 242, distance: 383.5
click at [647, 242] on div "▶ Thought process I'll help you build this sophisticated CrewAI Flow project wi…" at bounding box center [324, 139] width 648 height 279
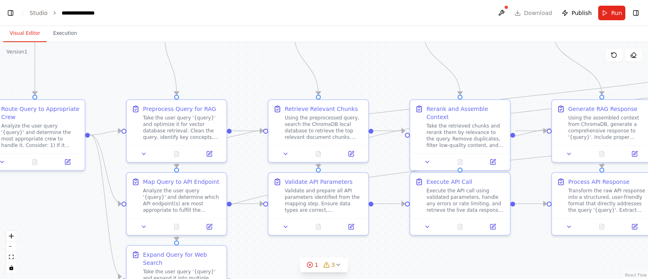
drag, startPoint x: 243, startPoint y: 205, endPoint x: 647, endPoint y: 125, distance: 412.0
click at [647, 125] on div "▶ Thought process I'll help you build this sophisticated CrewAI Flow project wi…" at bounding box center [324, 139] width 648 height 279
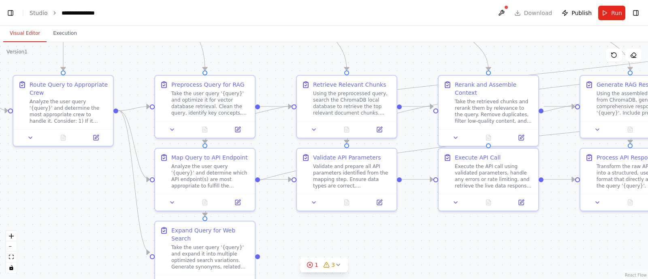
drag, startPoint x: 226, startPoint y: 129, endPoint x: 246, endPoint y: 39, distance: 91.7
click at [246, 39] on div "Visual Editor Execution Version 1 Show Tools Hide Agents .deletable-edge-delete…" at bounding box center [324, 152] width 648 height 253
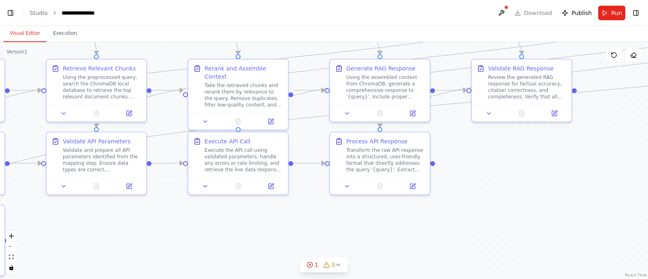
drag, startPoint x: 373, startPoint y: 244, endPoint x: 130, endPoint y: 221, distance: 243.9
click at [130, 221] on div ".deletable-edge-delete-btn { width: 20px; height: 20px; border: 0px solid #ffff…" at bounding box center [324, 160] width 648 height 237
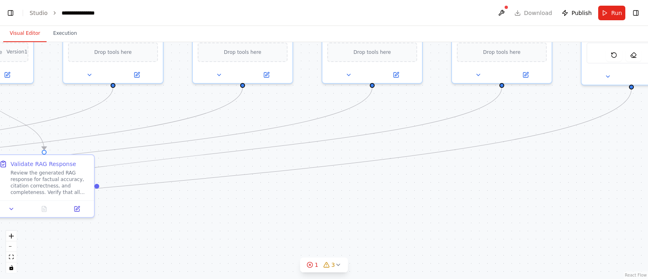
drag, startPoint x: 502, startPoint y: 207, endPoint x: 7, endPoint y: 302, distance: 504.2
click at [7, 279] on html "▶ Thought process I'll help you build this sophisticated CrewAI Flow project wi…" at bounding box center [324, 139] width 648 height 279
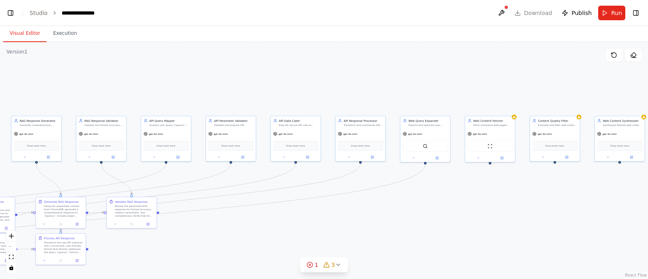
drag, startPoint x: 515, startPoint y: 234, endPoint x: 432, endPoint y: 251, distance: 85.4
click at [432, 251] on div ".deletable-edge-delete-btn { width: 20px; height: 20px; border: 0px solid #ffff…" at bounding box center [324, 160] width 648 height 237
click at [494, 134] on div "gpt-4o-mini" at bounding box center [490, 133] width 50 height 9
click at [516, 123] on div ".deletable-edge-delete-btn { width: 20px; height: 20px; border: 0px solid #ffff…" at bounding box center [324, 160] width 648 height 237
click at [313, 266] on icon at bounding box center [309, 265] width 6 height 6
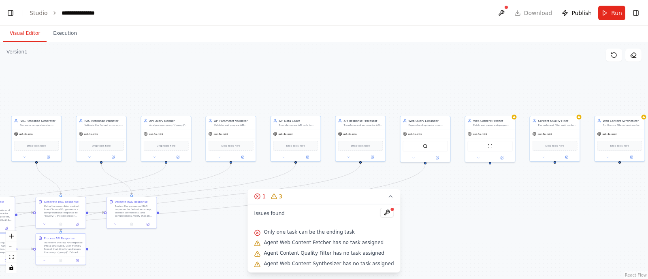
click at [314, 232] on span "Only one task can be the ending task" at bounding box center [309, 232] width 91 height 6
click at [382, 213] on button at bounding box center [387, 213] width 14 height 10
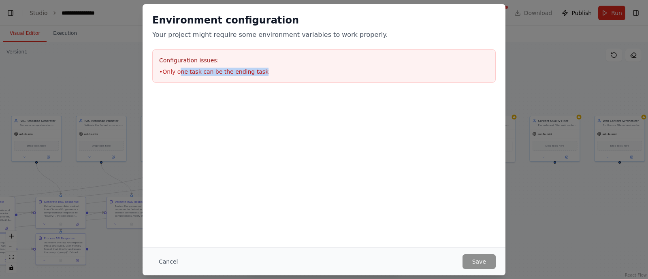
drag, startPoint x: 180, startPoint y: 73, endPoint x: 272, endPoint y: 72, distance: 91.9
click at [272, 72] on li "• Only one task can be the ending task" at bounding box center [324, 72] width 330 height 8
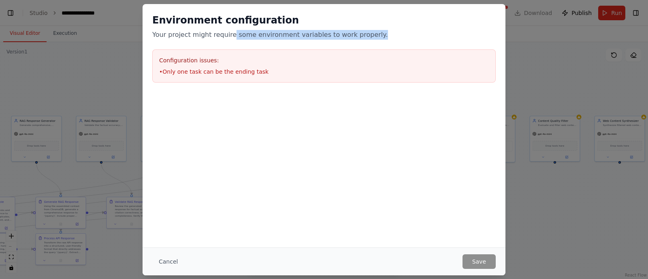
drag, startPoint x: 228, startPoint y: 35, endPoint x: 406, endPoint y: 38, distance: 178.1
click at [406, 38] on p "Your project might require some environment variables to work properly." at bounding box center [323, 35] width 343 height 10
click at [168, 262] on button "Cancel" at bounding box center [168, 261] width 32 height 15
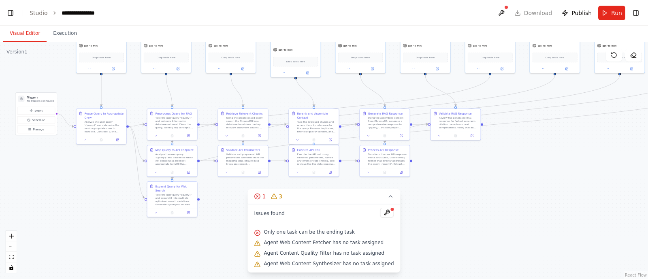
drag, startPoint x: 184, startPoint y: 239, endPoint x: 597, endPoint y: 179, distance: 416.9
click at [597, 179] on div ".deletable-edge-delete-btn { width: 20px; height: 20px; border: 0px solid #ffff…" at bounding box center [324, 160] width 648 height 237
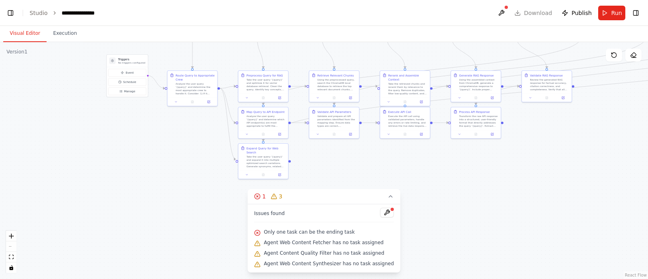
drag, startPoint x: 168, startPoint y: 211, endPoint x: 170, endPoint y: 146, distance: 65.6
click at [170, 146] on div ".deletable-edge-delete-btn { width: 20px; height: 20px; border: 0px solid #ffff…" at bounding box center [324, 160] width 648 height 237
click at [387, 199] on icon at bounding box center [390, 196] width 6 height 6
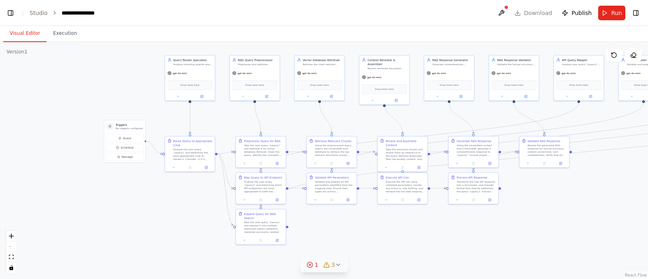
drag, startPoint x: 374, startPoint y: 187, endPoint x: 370, endPoint y: 253, distance: 66.1
click at [370, 253] on div ".deletable-edge-delete-btn { width: 20px; height: 20px; border: 0px solid #ffff…" at bounding box center [324, 160] width 648 height 237
click at [614, 13] on span "Run" at bounding box center [616, 13] width 11 height 8
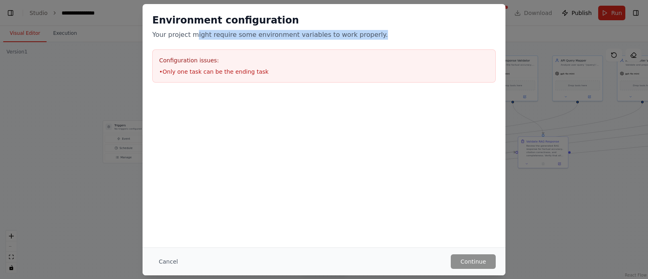
drag, startPoint x: 192, startPoint y: 32, endPoint x: 381, endPoint y: 31, distance: 188.6
click at [381, 31] on p "Your project might require some environment variables to work properly." at bounding box center [323, 35] width 343 height 10
click at [168, 260] on button "Cancel" at bounding box center [168, 261] width 32 height 15
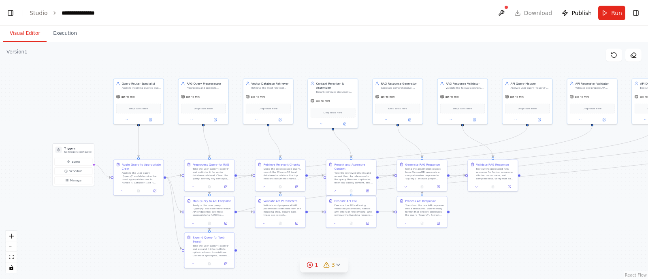
drag, startPoint x: 50, startPoint y: 233, endPoint x: 2, endPoint y: 255, distance: 53.3
click at [2, 255] on div "▶ Thought process I'll help you build this sophisticated CrewAI Flow project wi…" at bounding box center [324, 139] width 648 height 279
